Goal: Communication & Community: Answer question/provide support

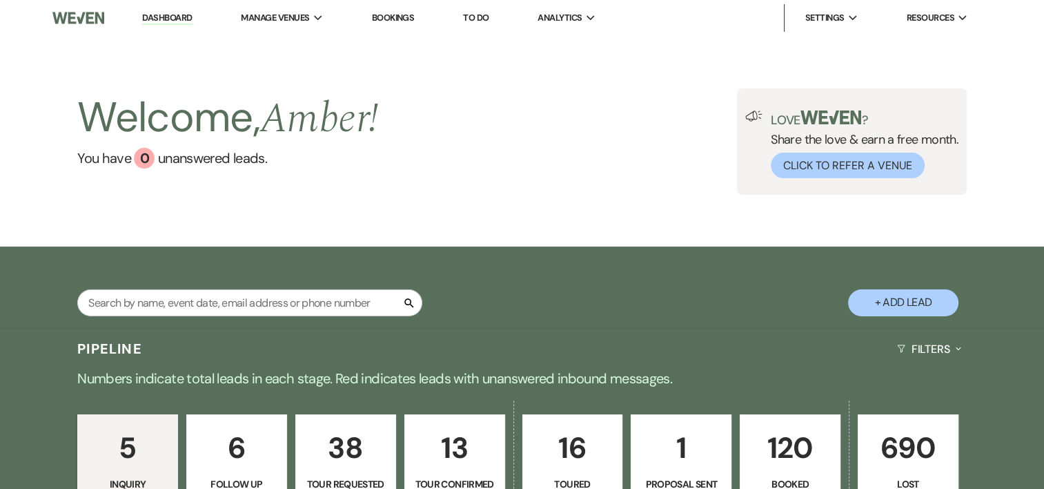
click at [797, 452] on p "120" at bounding box center [790, 448] width 83 height 46
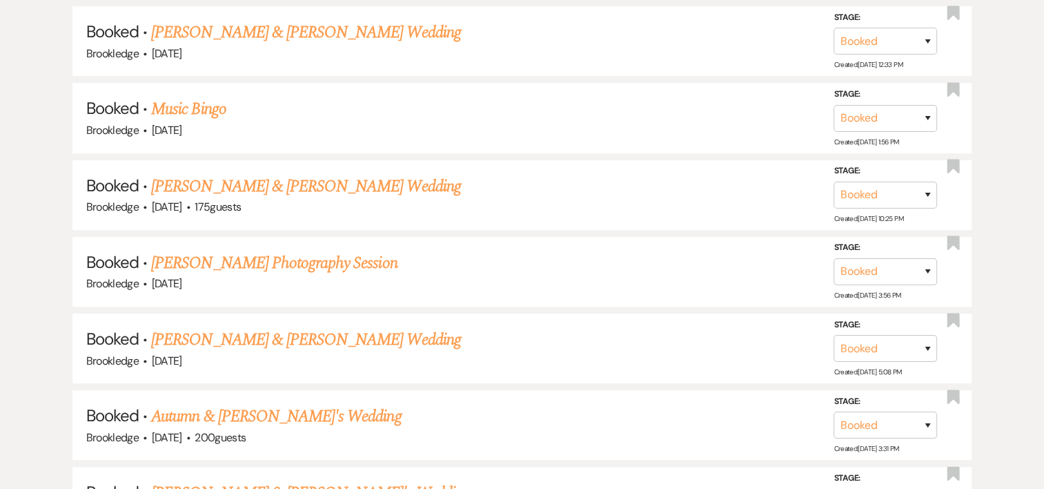
scroll to position [709, 0]
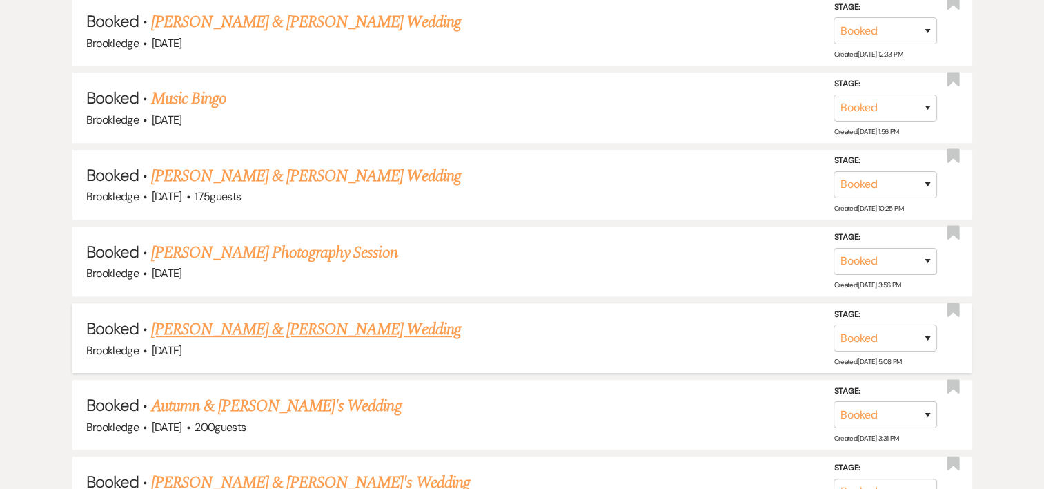
click at [234, 322] on link "[PERSON_NAME] & [PERSON_NAME] Wedding" at bounding box center [305, 329] width 309 height 25
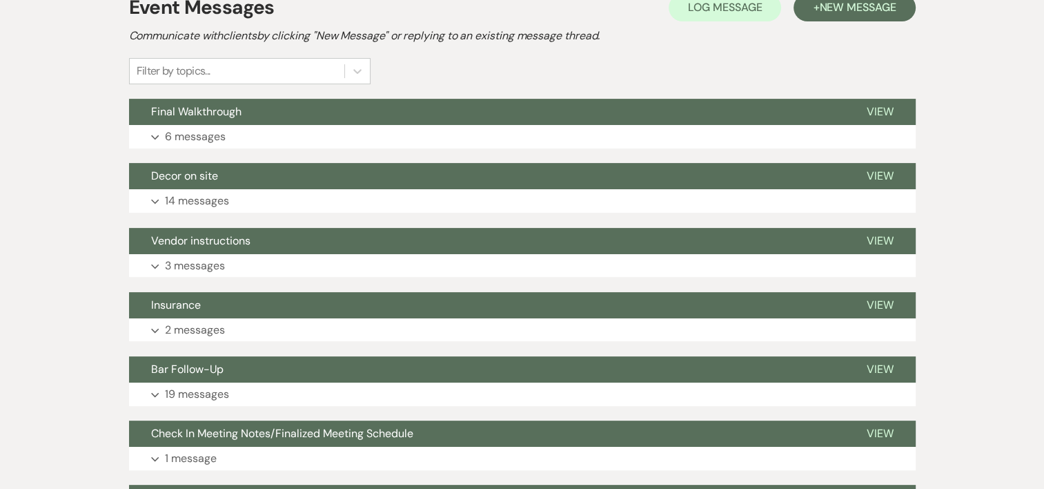
scroll to position [348, 0]
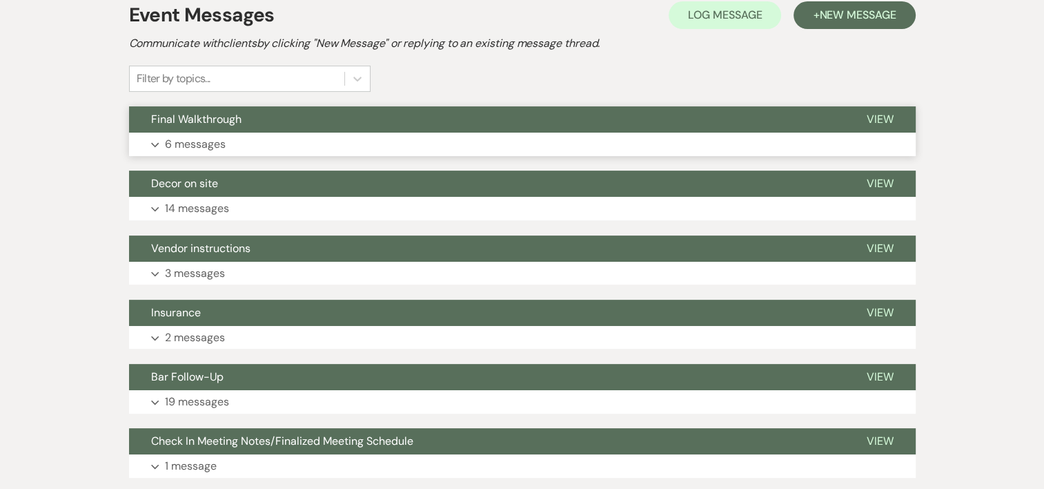
click at [219, 148] on p "6 messages" at bounding box center [195, 144] width 61 height 18
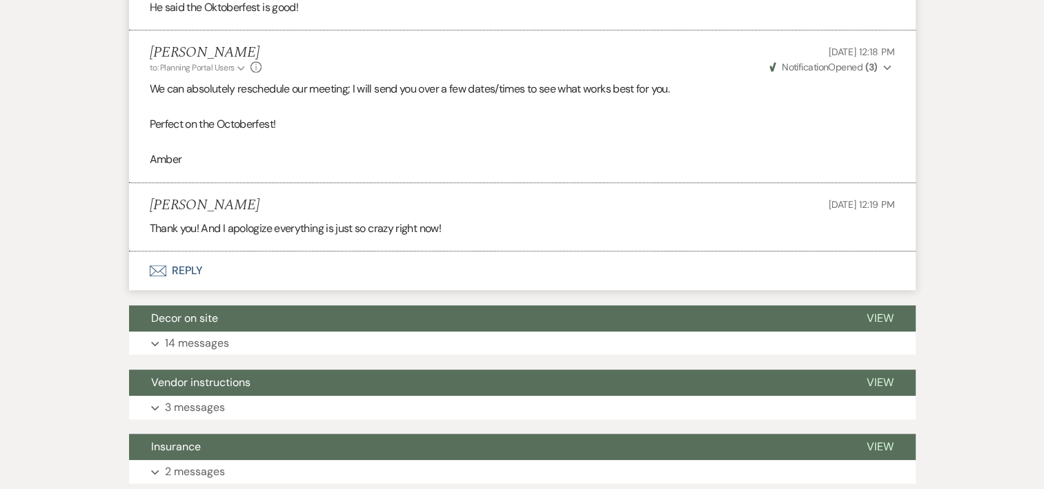
scroll to position [1069, 0]
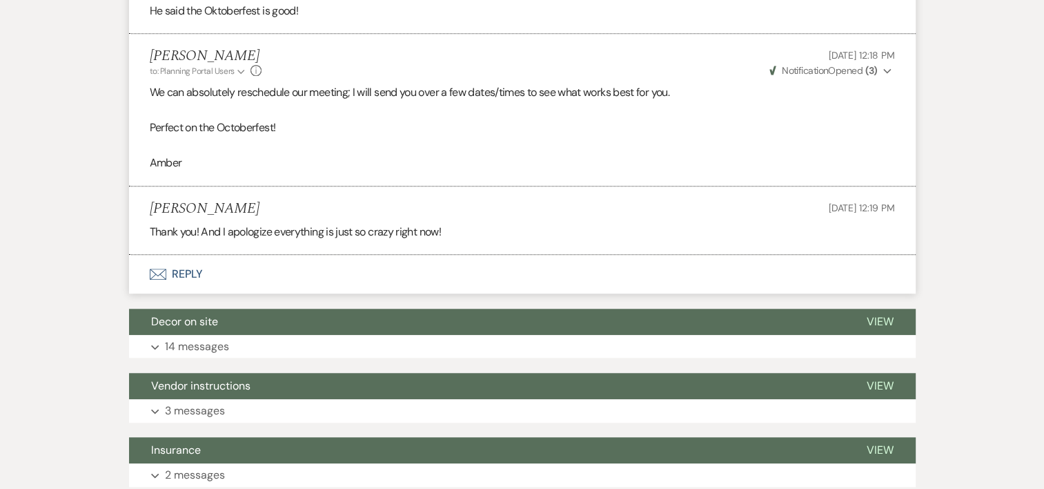
click at [191, 268] on button "Envelope Reply" at bounding box center [522, 274] width 787 height 39
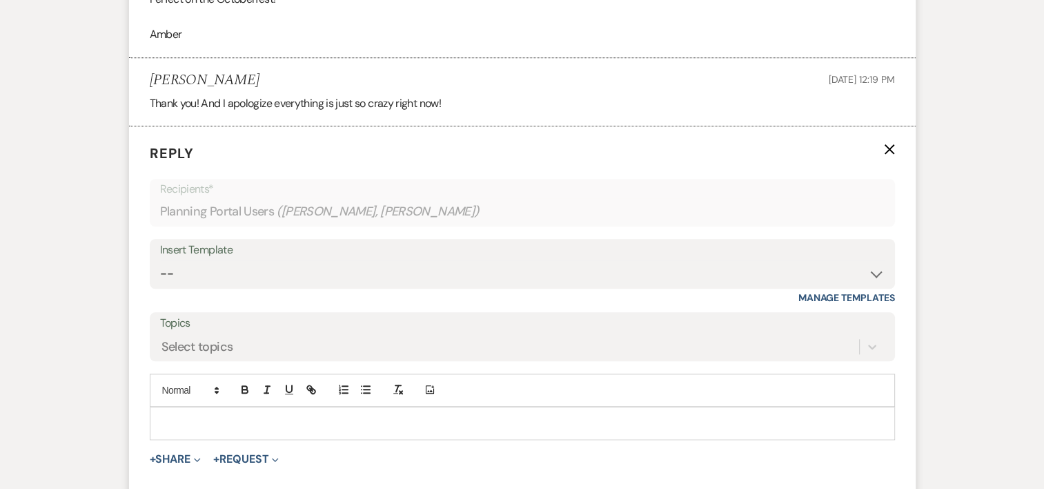
scroll to position [1221, 0]
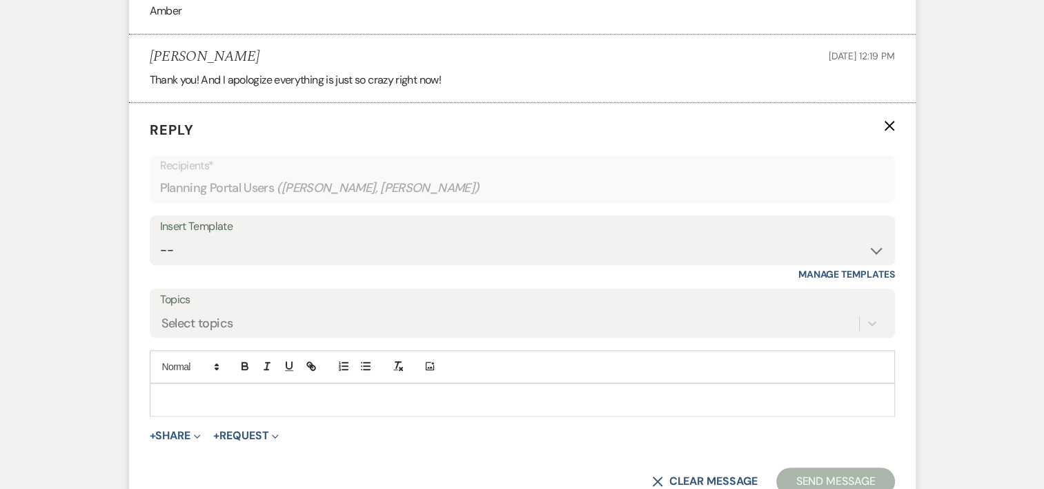
click at [193, 400] on p at bounding box center [522, 399] width 723 height 15
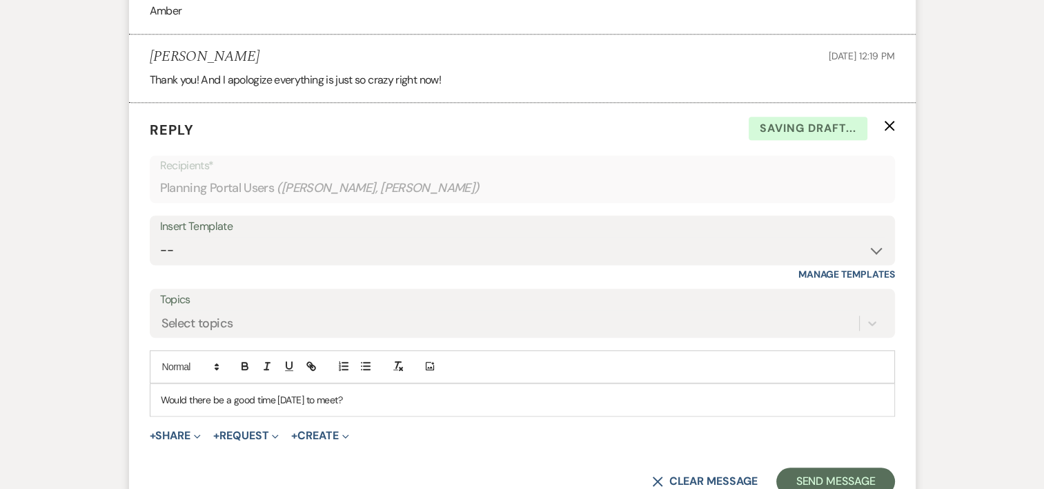
click at [389, 399] on p "Would there be a good time [DATE] to meet?" at bounding box center [522, 399] width 723 height 15
click at [516, 393] on p "Would there be a good time [DATE] to meet? I could be available anytime between…" at bounding box center [522, 399] width 723 height 15
click at [641, 392] on p "Would there be a good time [DATE] to meet? I could be available anytime between…" at bounding box center [522, 399] width 723 height 15
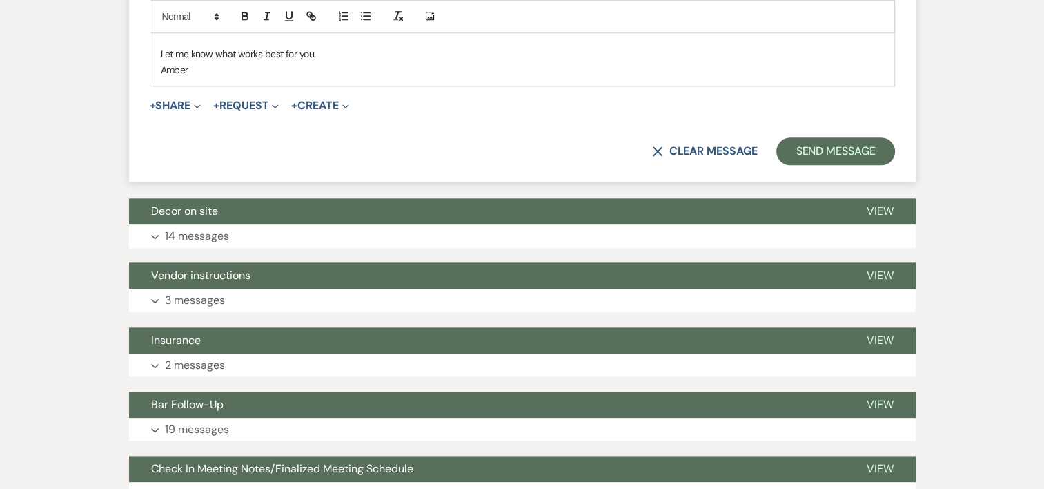
scroll to position [1590, 0]
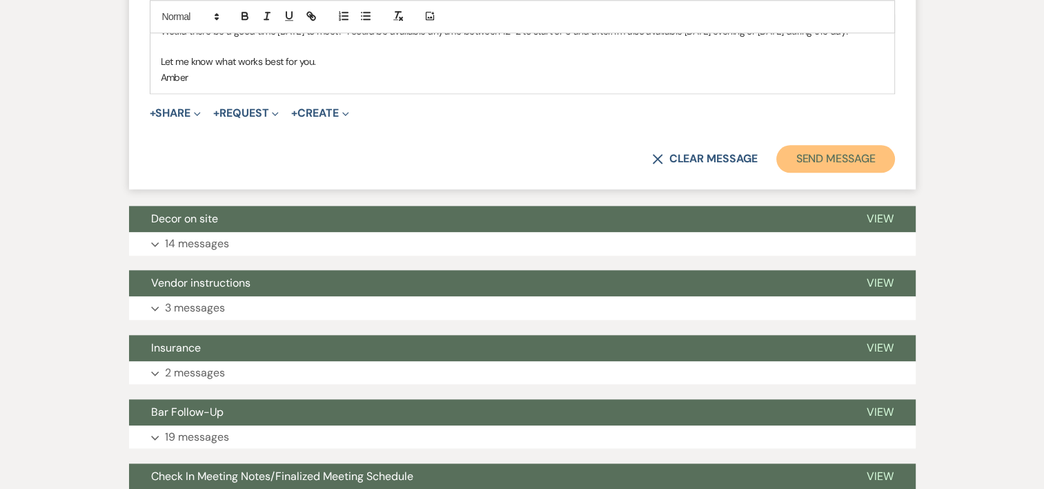
click at [839, 156] on button "Send Message" at bounding box center [836, 159] width 118 height 28
